Goal: Check status: Check status

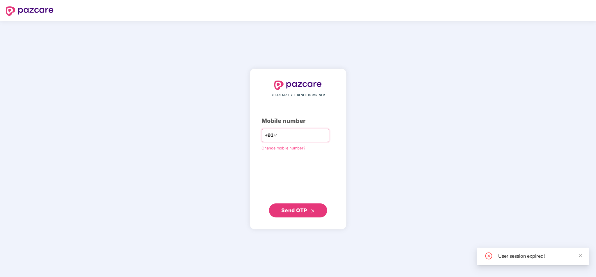
click at [291, 133] on input "number" at bounding box center [303, 135] width 48 height 9
type input "**********"
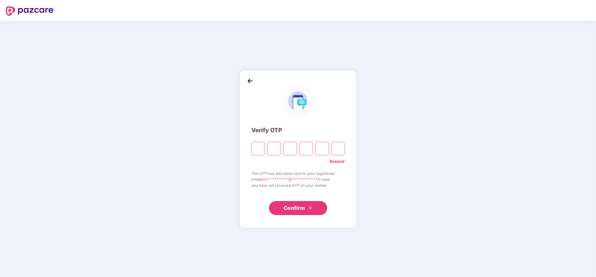
type input "*"
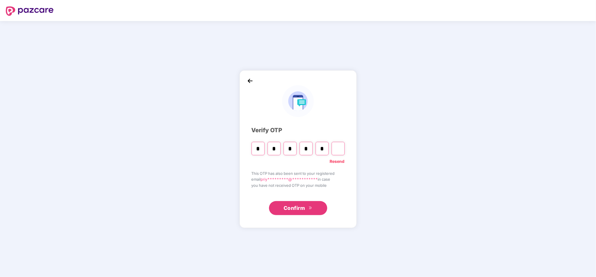
type input "*"
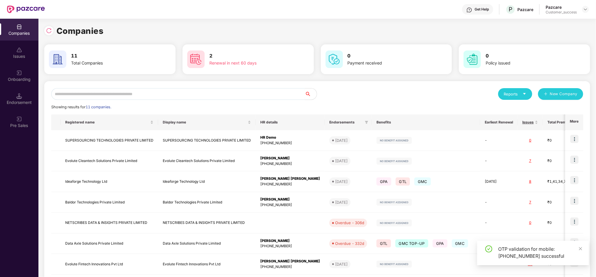
click at [137, 94] on input "text" at bounding box center [178, 94] width 254 height 12
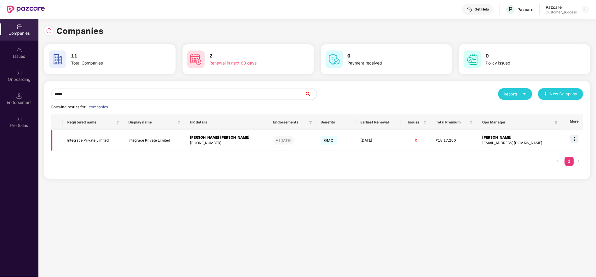
type input "*****"
click at [577, 141] on img at bounding box center [575, 139] width 8 height 8
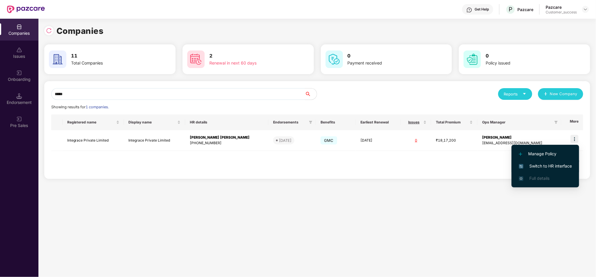
click at [555, 163] on span "Switch to HR interface" at bounding box center [545, 166] width 53 height 6
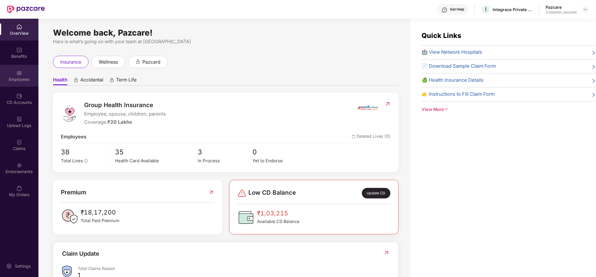
click at [4, 83] on div "Employees" at bounding box center [19, 76] width 38 height 22
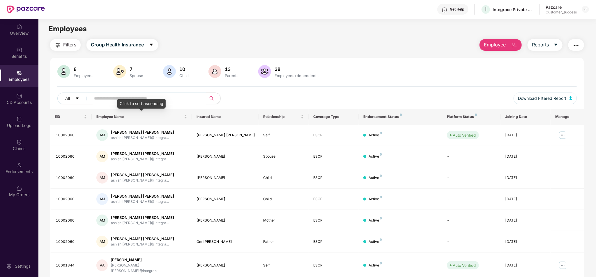
click at [145, 99] on div "Click to sort ascending" at bounding box center [141, 103] width 48 height 10
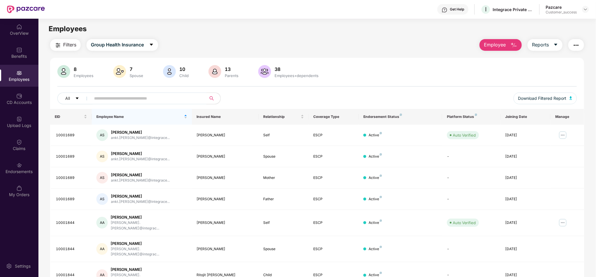
click at [139, 98] on input "text" at bounding box center [146, 98] width 105 height 9
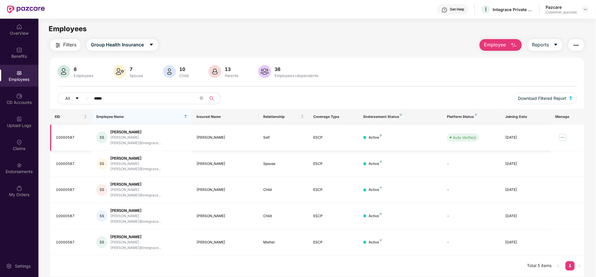
type input "*****"
click at [562, 137] on img at bounding box center [563, 137] width 9 height 9
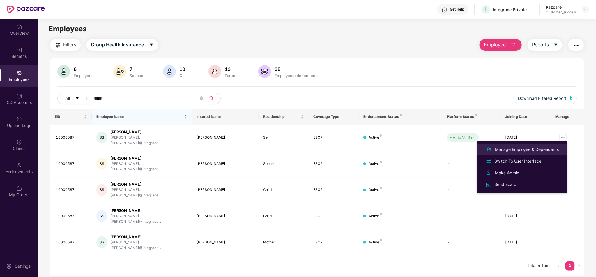
click at [547, 146] on div "Manage Employee & Dependents" at bounding box center [527, 149] width 66 height 6
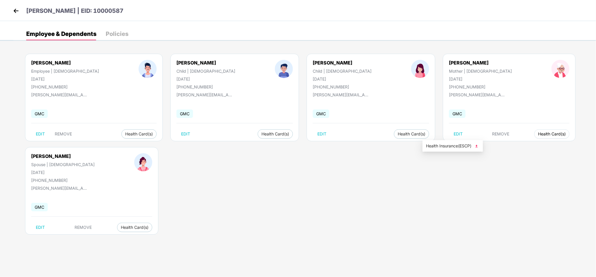
click at [535, 137] on button "Health Card(s)" at bounding box center [552, 133] width 35 height 9
click at [439, 144] on span "Health Insurance(ESCP)" at bounding box center [453, 145] width 54 height 6
click at [17, 10] on img at bounding box center [16, 10] width 9 height 9
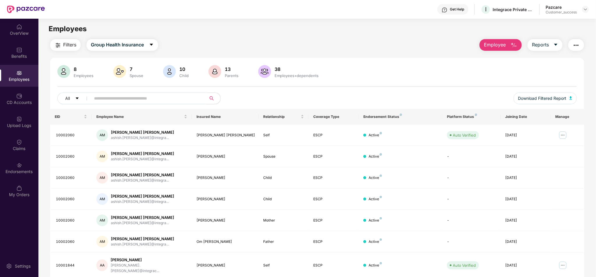
click at [177, 96] on input "text" at bounding box center [146, 98] width 105 height 9
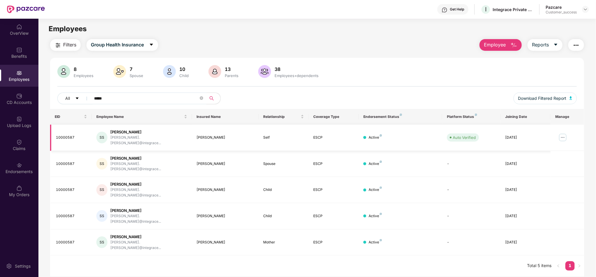
type input "*****"
click at [562, 136] on img at bounding box center [563, 137] width 9 height 9
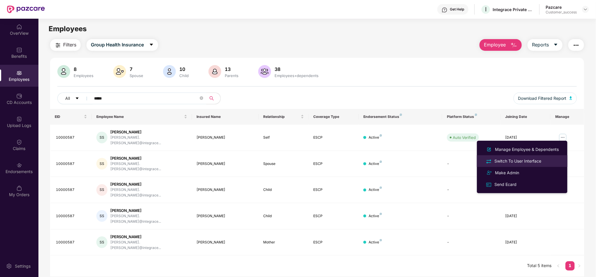
click at [517, 160] on div "Switch To User Interface" at bounding box center [518, 161] width 49 height 6
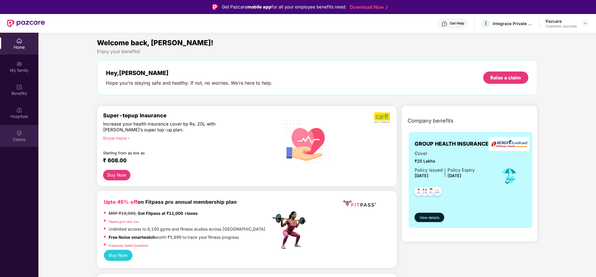
click at [21, 126] on div "Claims" at bounding box center [19, 136] width 38 height 22
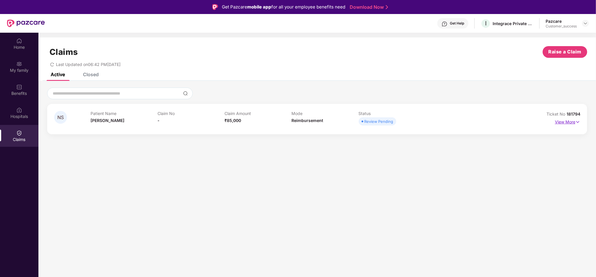
click at [575, 120] on p "View More" at bounding box center [567, 121] width 25 height 8
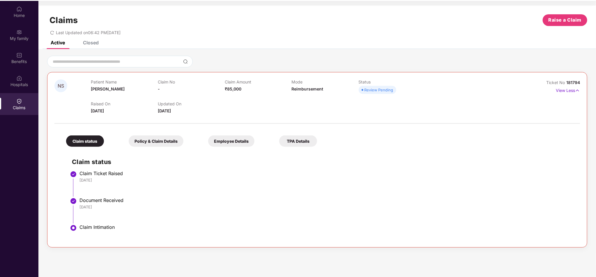
scroll to position [33, 0]
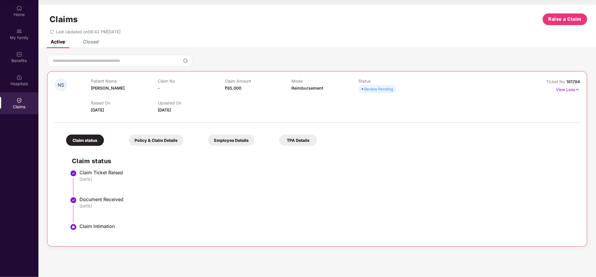
click at [575, 80] on span "181794" at bounding box center [574, 81] width 14 height 5
copy div "No 181794"
click at [575, 80] on span "181794" at bounding box center [574, 81] width 14 height 5
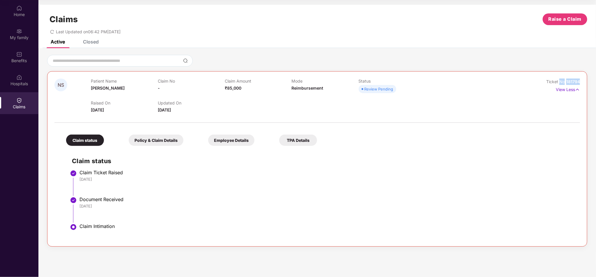
click at [566, 81] on span "Ticket No" at bounding box center [557, 81] width 20 height 5
drag, startPoint x: 569, startPoint y: 80, endPoint x: 584, endPoint y: 79, distance: 15.8
click at [584, 79] on div "NS Patient Name [PERSON_NAME] Claim No - Claim Amount ₹85,000 Mode Reimbursemen…" at bounding box center [317, 158] width 541 height 175
click at [578, 81] on span "181794" at bounding box center [574, 81] width 14 height 5
drag, startPoint x: 567, startPoint y: 80, endPoint x: 582, endPoint y: 80, distance: 15.4
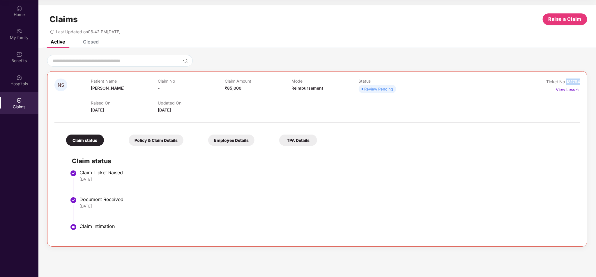
click at [582, 80] on div "NS Patient Name [PERSON_NAME] Claim No - Claim Amount ₹85,000 Mode Reimbursemen…" at bounding box center [317, 158] width 541 height 175
copy span "181794"
click at [26, 58] on div "Benefits" at bounding box center [19, 61] width 38 height 6
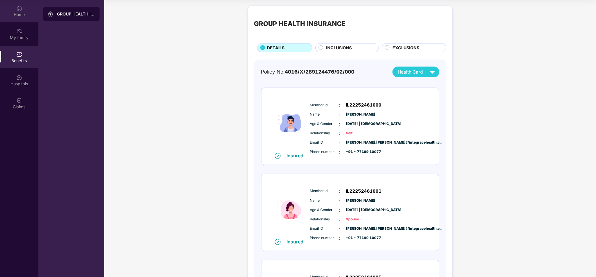
click at [16, 21] on div "Home" at bounding box center [19, 11] width 38 height 22
